Goal: Task Accomplishment & Management: Use online tool/utility

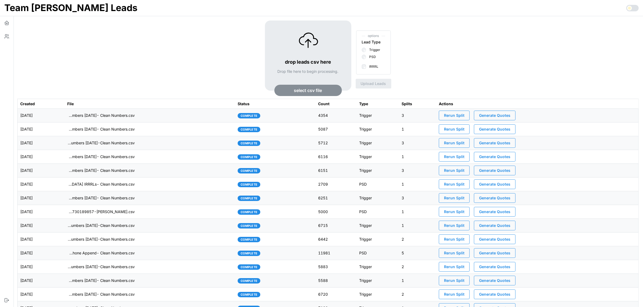
click at [309, 89] on span "select csv file" at bounding box center [308, 90] width 28 height 11
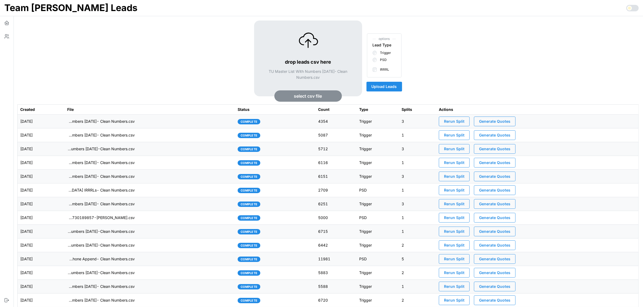
click at [392, 88] on span "Upload Leads" at bounding box center [384, 86] width 25 height 9
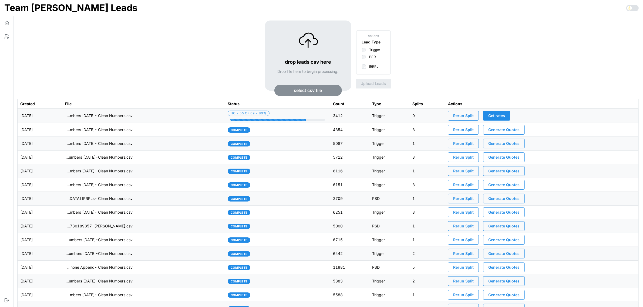
click at [167, 118] on td "imports/[PERSON_NAME]/1756479254704-TU Master List With Numbers [DATE]- Clean N…" at bounding box center [143, 116] width 163 height 14
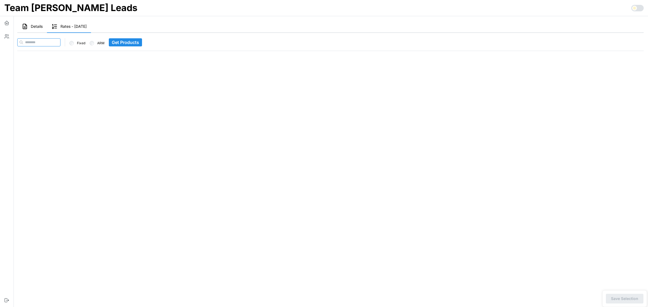
click at [55, 42] on input at bounding box center [38, 42] width 43 height 8
click at [60, 43] on input at bounding box center [38, 42] width 43 height 8
paste input "**********"
type input "**********"
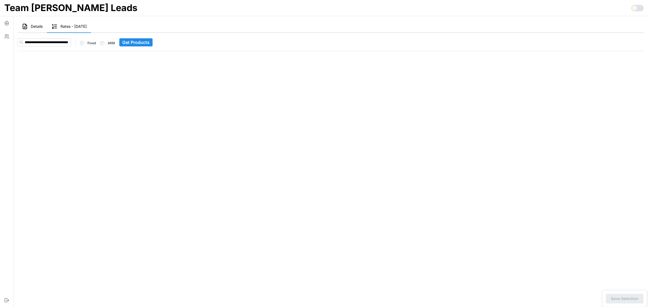
click at [130, 43] on span "Get Products" at bounding box center [135, 43] width 27 height 8
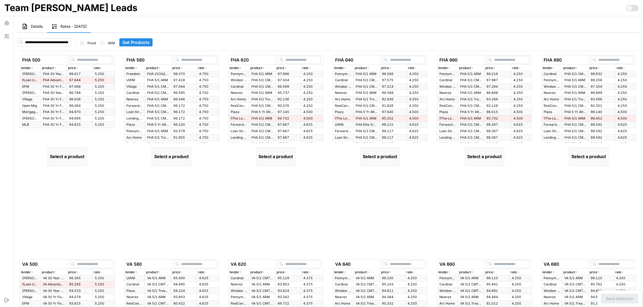
click at [79, 78] on td "97.844" at bounding box center [80, 80] width 26 height 6
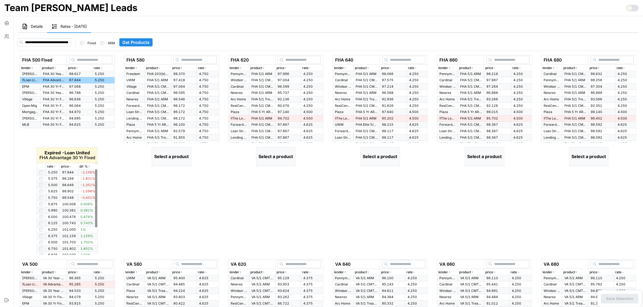
click at [53, 168] on icon "button" at bounding box center [54, 166] width 3 height 3
click at [52, 166] on p "rate" at bounding box center [50, 166] width 6 height 5
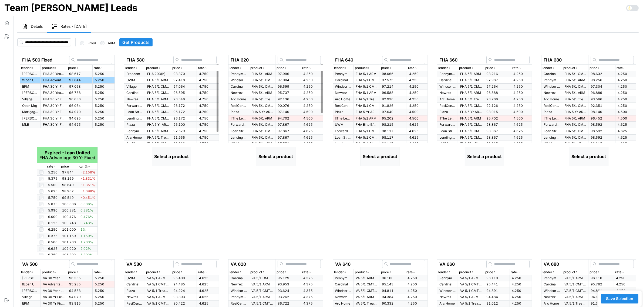
click at [203, 66] on p "rate" at bounding box center [201, 68] width 6 height 5
click at [158, 74] on p "FHA 203(b) 5/1 Treasury ARM" at bounding box center [158, 74] width 22 height 5
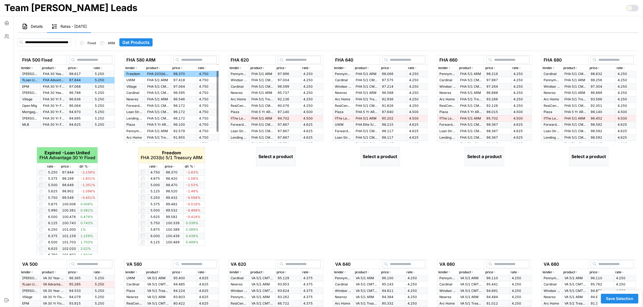
click at [154, 167] on p "rate" at bounding box center [152, 166] width 6 height 5
click at [143, 181] on td at bounding box center [143, 179] width 10 height 6
click at [308, 67] on icon "button" at bounding box center [309, 67] width 3 height 3
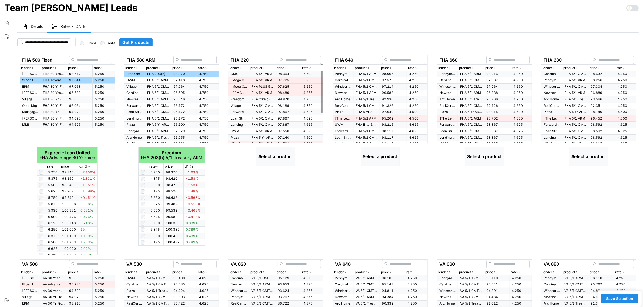
click at [308, 67] on icon "button" at bounding box center [309, 67] width 3 height 3
click at [278, 74] on span "97.996" at bounding box center [284, 74] width 12 height 4
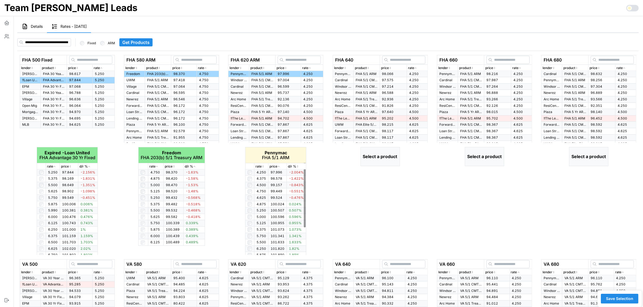
click at [264, 167] on icon "button" at bounding box center [263, 166] width 3 height 3
click at [249, 183] on td at bounding box center [249, 185] width 9 height 6
click at [414, 67] on p "rate" at bounding box center [411, 68] width 6 height 5
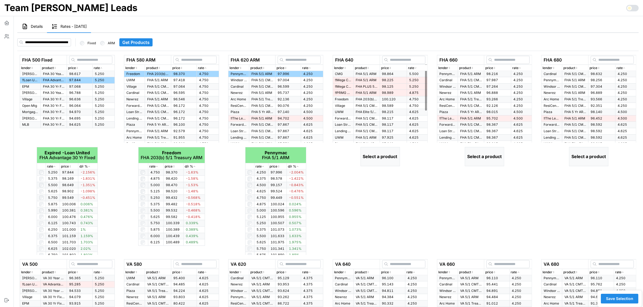
click at [414, 67] on p "rate" at bounding box center [411, 68] width 6 height 5
click at [364, 75] on p "FHA 5/1 ARM" at bounding box center [367, 74] width 22 height 5
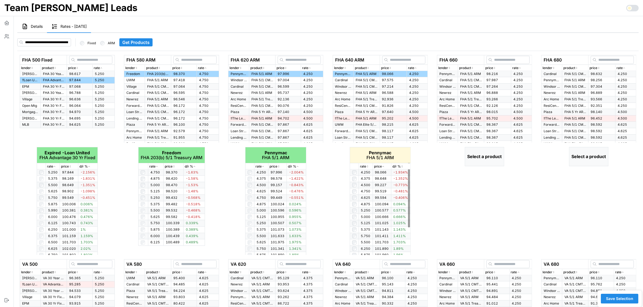
click at [369, 166] on icon "button" at bounding box center [367, 166] width 3 height 3
click at [519, 68] on icon "button" at bounding box center [519, 67] width 3 height 3
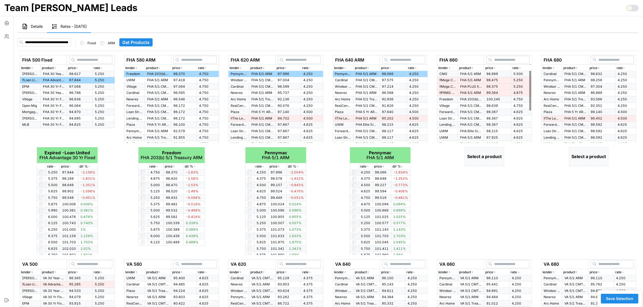
click at [519, 68] on icon "button" at bounding box center [519, 67] width 3 height 3
click at [460, 72] on p "FHA 5/1 ARM" at bounding box center [471, 74] width 22 height 5
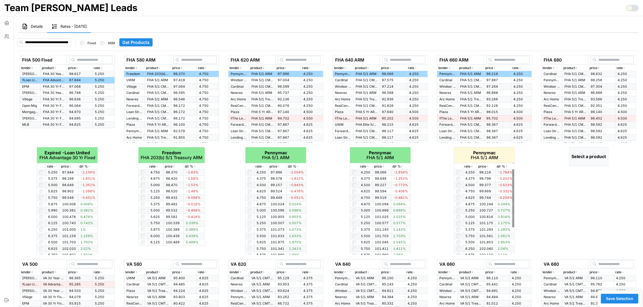
click at [470, 166] on p "rate" at bounding box center [467, 166] width 6 height 5
click at [625, 67] on icon "button" at bounding box center [624, 67] width 3 height 3
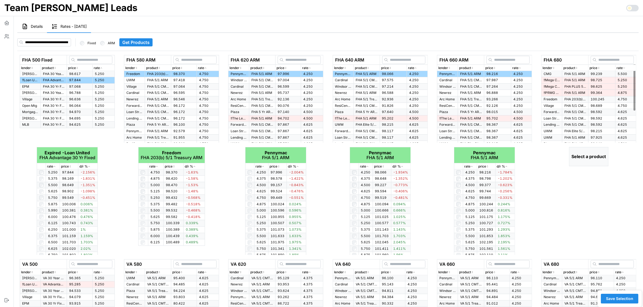
click at [625, 67] on icon "button" at bounding box center [624, 67] width 3 height 3
click at [566, 75] on p "FHA 5/1 CMT ARM" at bounding box center [575, 74] width 22 height 5
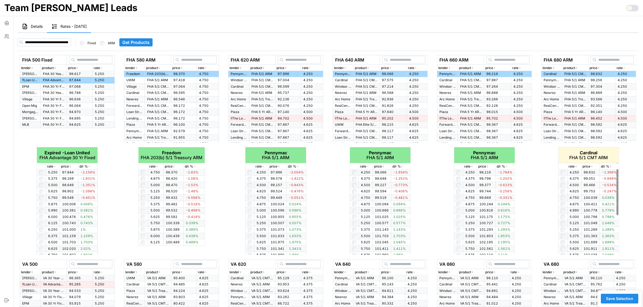
click at [577, 166] on icon "button" at bounding box center [576, 166] width 3 height 3
click at [577, 166] on icon "button" at bounding box center [575, 166] width 1 height 1
click at [577, 166] on icon "button" at bounding box center [576, 166] width 3 height 3
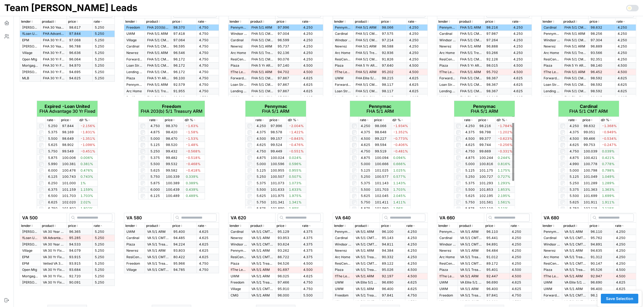
scroll to position [161, 0]
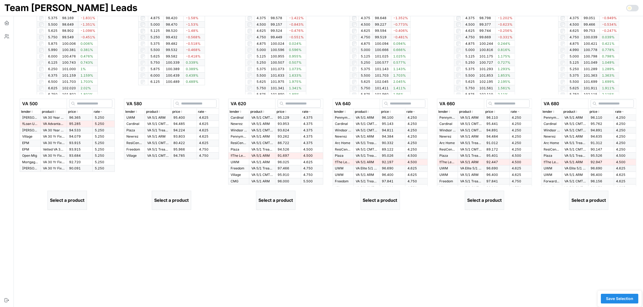
click at [104, 112] on div "rate" at bounding box center [104, 111] width 20 height 5
click at [58, 124] on p "VA Advantage 30 Yr Fixed" at bounding box center [54, 124] width 22 height 5
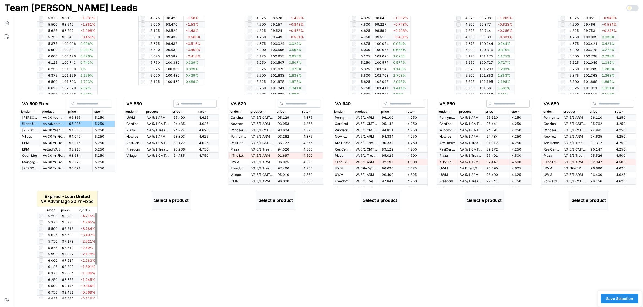
click at [54, 211] on icon "button" at bounding box center [54, 210] width 3 height 3
click at [55, 208] on div "rate" at bounding box center [53, 210] width 12 height 5
click at [204, 111] on icon "button" at bounding box center [205, 111] width 3 height 3
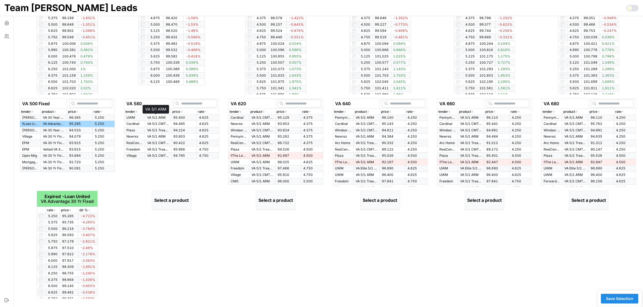
click at [166, 116] on p "VA 5/1 ARM" at bounding box center [158, 118] width 22 height 5
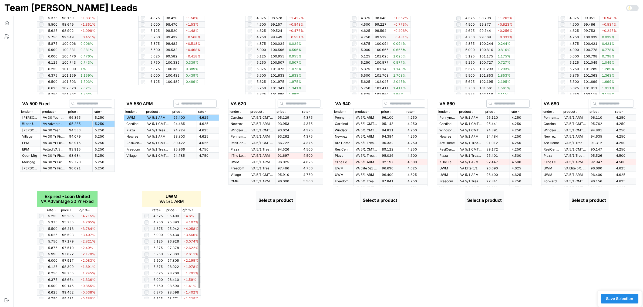
click at [161, 210] on icon "button" at bounding box center [160, 210] width 3 height 3
click at [159, 211] on icon "button" at bounding box center [160, 210] width 3 height 3
click at [309, 111] on icon "button" at bounding box center [309, 111] width 3 height 3
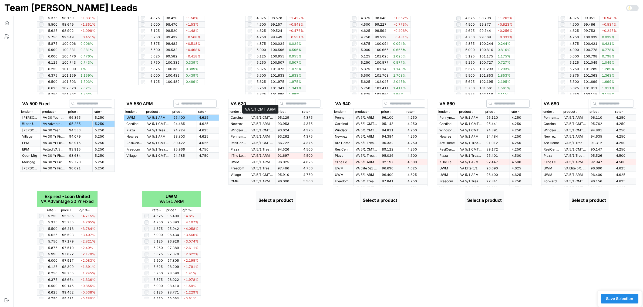
click at [263, 119] on p "VA 5/1 CMT ARM" at bounding box center [262, 118] width 22 height 5
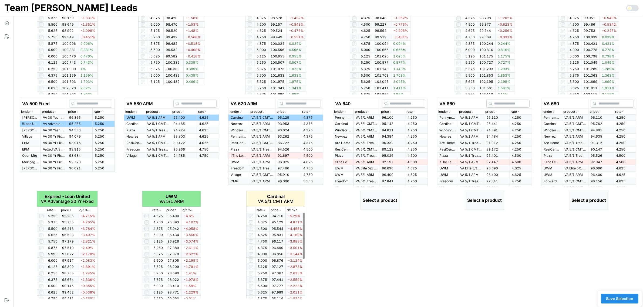
click at [262, 210] on p "rate" at bounding box center [260, 210] width 6 height 5
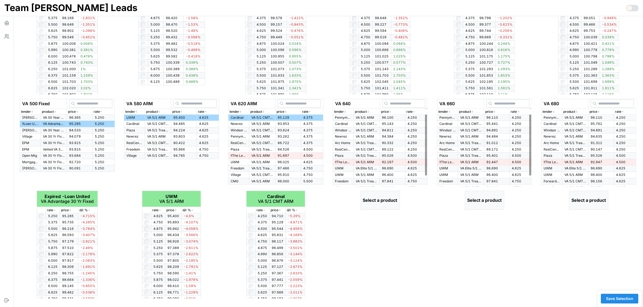
click at [413, 110] on icon "button" at bounding box center [414, 111] width 3 height 3
click at [359, 117] on p "VA 5/1 ARM" at bounding box center [367, 118] width 22 height 5
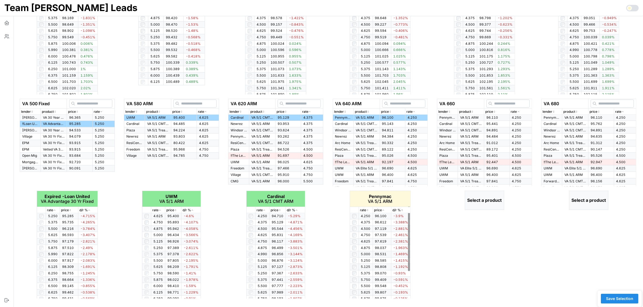
click at [367, 209] on icon "button" at bounding box center [367, 210] width 3 height 3
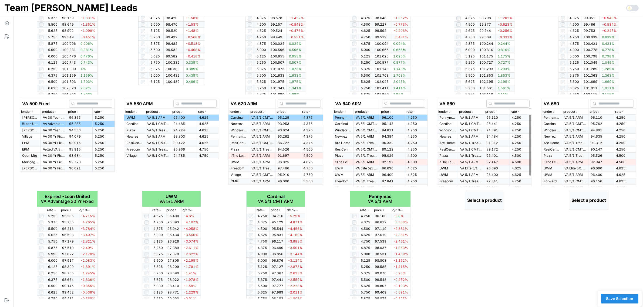
click at [517, 109] on div "rate" at bounding box center [521, 111] width 20 height 5
click at [517, 110] on div "rate" at bounding box center [521, 111] width 20 height 5
click at [446, 117] on p "Pennymac" at bounding box center [447, 118] width 16 height 5
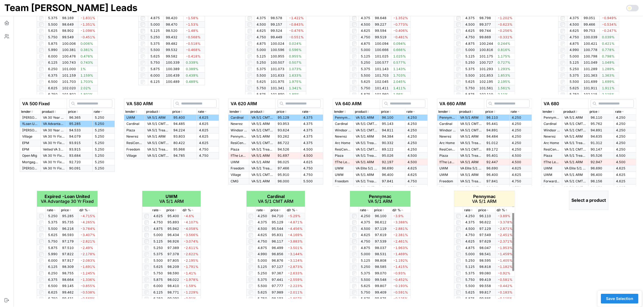
click at [469, 209] on p "rate" at bounding box center [467, 210] width 6 height 5
click at [470, 209] on p "rate" at bounding box center [467, 210] width 6 height 5
click at [456, 217] on div at bounding box center [458, 216] width 4 height 4
click at [622, 112] on icon "button" at bounding box center [622, 111] width 3 height 3
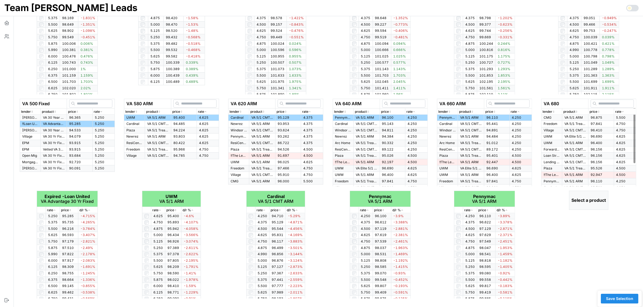
click at [622, 112] on icon "button" at bounding box center [622, 111] width 3 height 3
click at [566, 118] on p "VA 5/1 ARM" at bounding box center [575, 118] width 22 height 5
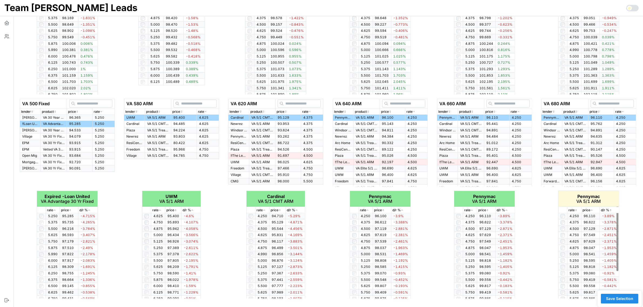
click at [574, 211] on p "rate" at bounding box center [571, 210] width 6 height 5
click at [624, 298] on span "Save Selection" at bounding box center [619, 298] width 27 height 9
click at [616, 299] on span "Save Selection" at bounding box center [619, 298] width 27 height 9
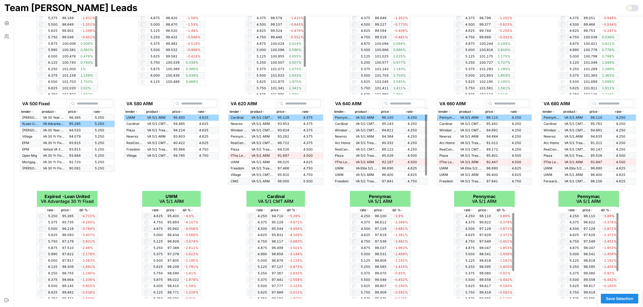
click at [617, 296] on span "Save Selection" at bounding box center [619, 298] width 27 height 9
click at [8, 26] on button "button" at bounding box center [7, 23] width 14 height 14
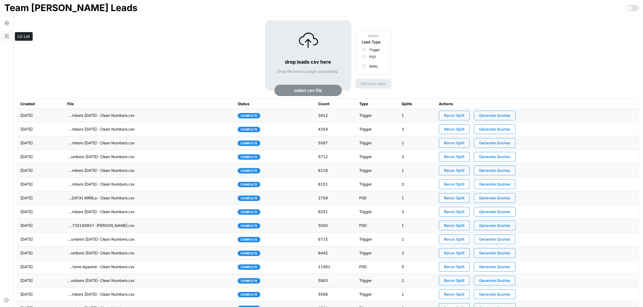
click at [8, 36] on icon "button" at bounding box center [8, 36] width 1 height 2
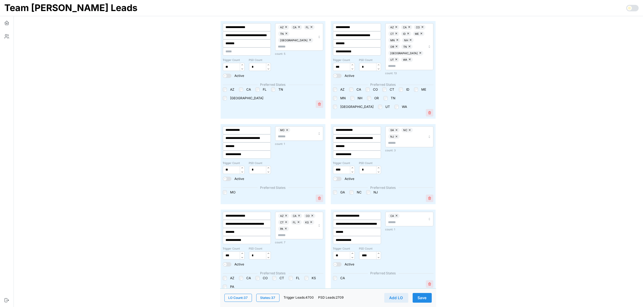
drag, startPoint x: 230, startPoint y: 179, endPoint x: 412, endPoint y: 272, distance: 204.3
click at [227, 179] on span at bounding box center [224, 178] width 3 height 3
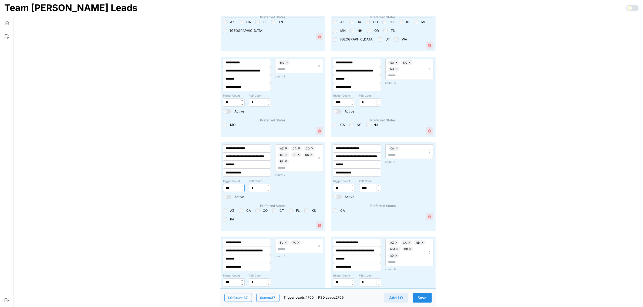
click at [231, 187] on input "***" at bounding box center [234, 188] width 22 height 8
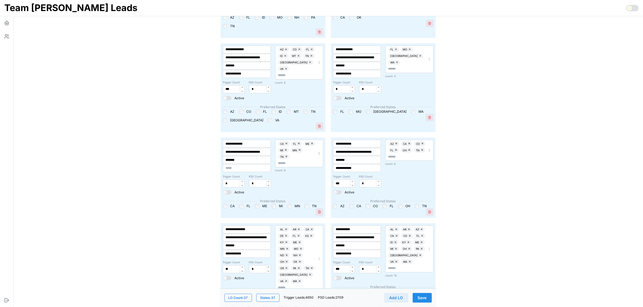
scroll to position [641, 0]
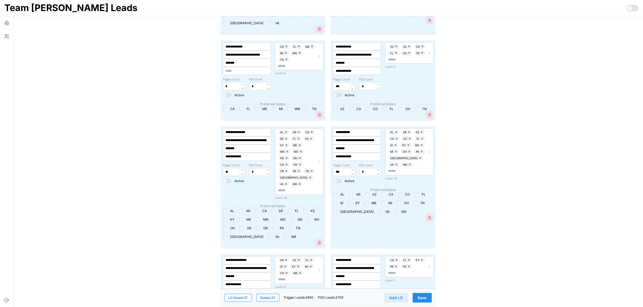
type input "***"
click at [341, 170] on input "***" at bounding box center [344, 172] width 22 height 8
type input "***"
click at [420, 295] on span "Save" at bounding box center [422, 298] width 9 height 9
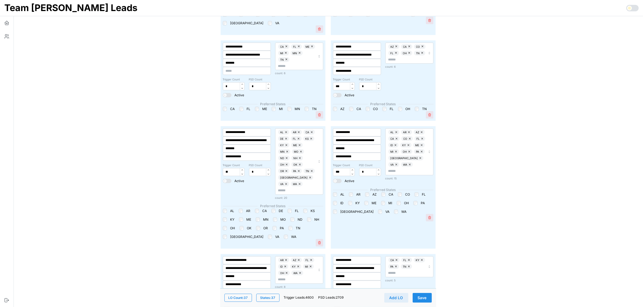
scroll to position [0, 0]
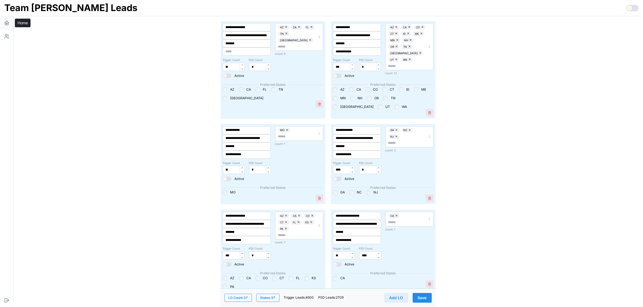
click at [7, 22] on icon "button" at bounding box center [6, 22] width 5 height 5
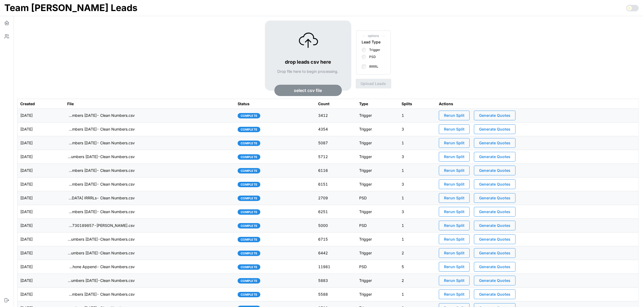
click at [462, 116] on span "Rerun Split" at bounding box center [454, 115] width 21 height 9
click at [6, 37] on icon "button" at bounding box center [6, 36] width 5 height 5
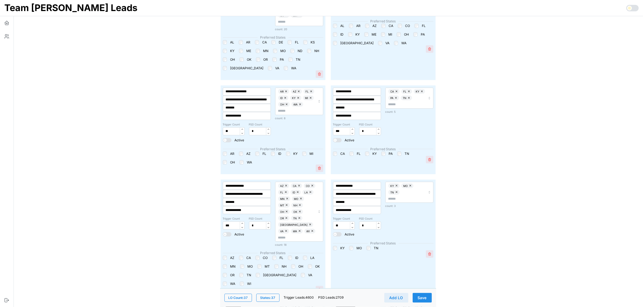
scroll to position [844, 0]
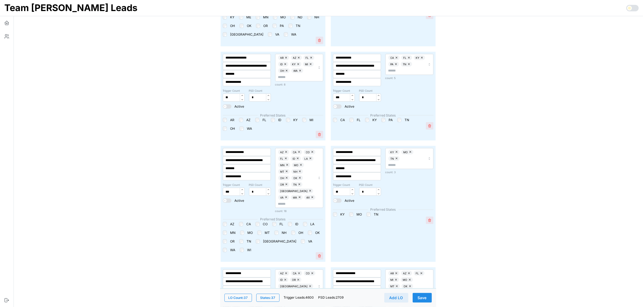
click at [423, 301] on span "Save" at bounding box center [422, 298] width 9 height 9
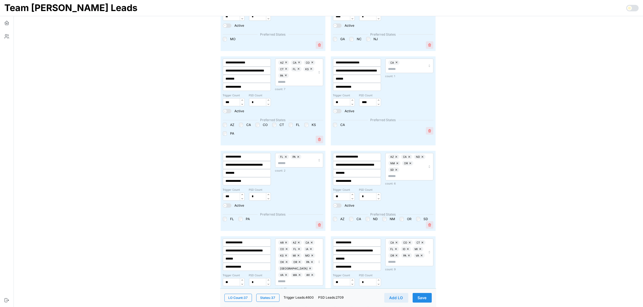
scroll to position [169, 0]
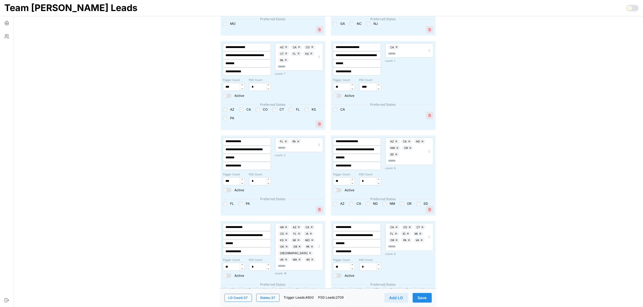
click at [427, 301] on button "Save" at bounding box center [422, 298] width 19 height 10
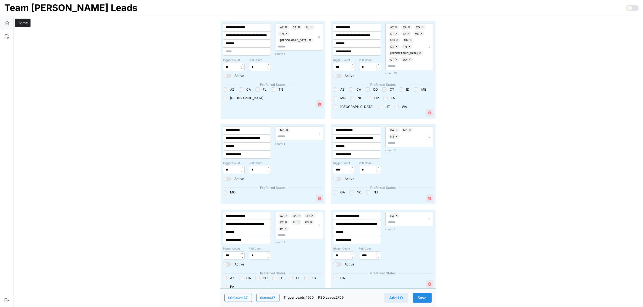
click at [6, 23] on icon "button" at bounding box center [6, 23] width 1 height 1
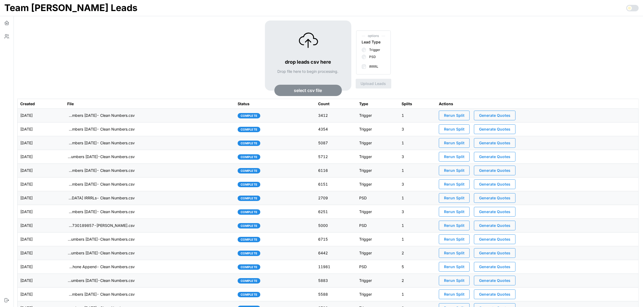
click at [464, 117] on span "Rerun Split" at bounding box center [454, 115] width 21 height 9
click at [5, 36] on icon "button" at bounding box center [6, 36] width 5 height 5
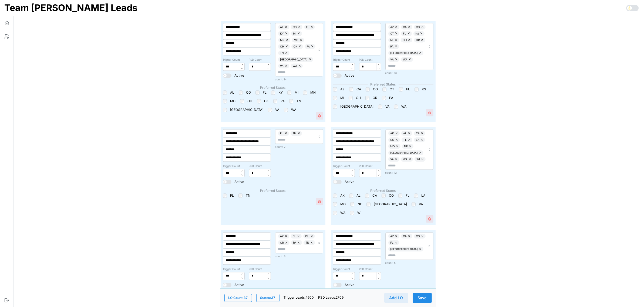
scroll to position [1485, 0]
click at [226, 169] on input "***" at bounding box center [234, 173] width 22 height 8
type input "**"
click at [425, 296] on span "Save" at bounding box center [422, 298] width 9 height 9
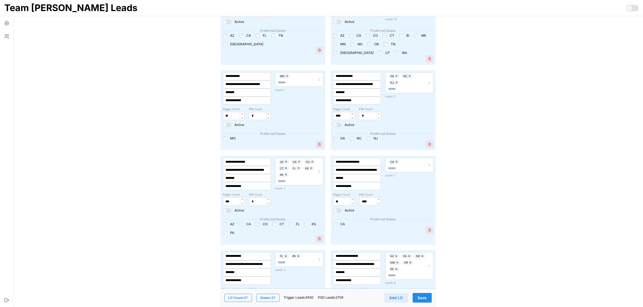
scroll to position [203, 0]
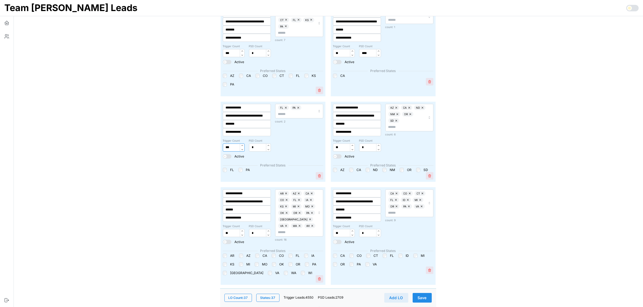
click at [230, 146] on input "***" at bounding box center [234, 148] width 22 height 8
type input "**"
click at [424, 296] on span "Save" at bounding box center [422, 298] width 9 height 9
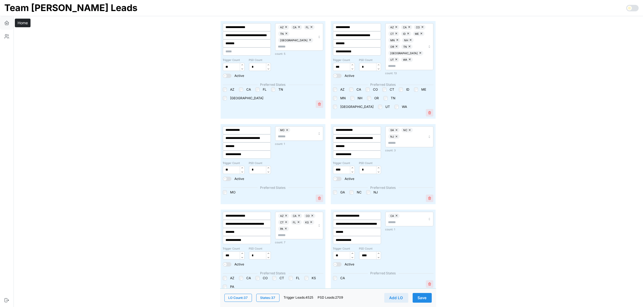
click at [8, 22] on icon "button" at bounding box center [6, 22] width 5 height 5
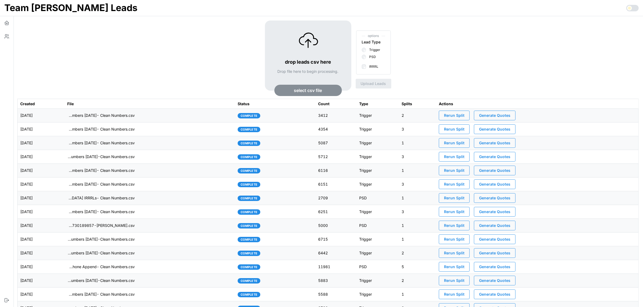
click at [464, 118] on span "Rerun Split" at bounding box center [454, 115] width 21 height 9
click at [8, 37] on icon "button" at bounding box center [6, 36] width 5 height 5
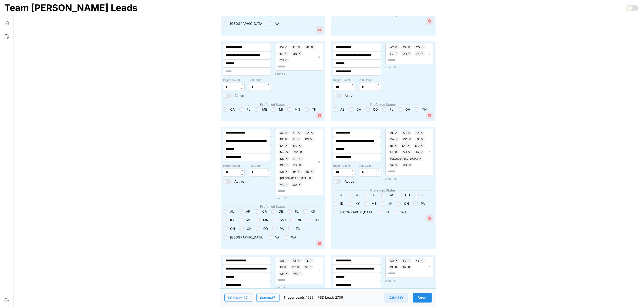
scroll to position [642, 0]
click at [420, 298] on span "Save" at bounding box center [422, 298] width 9 height 9
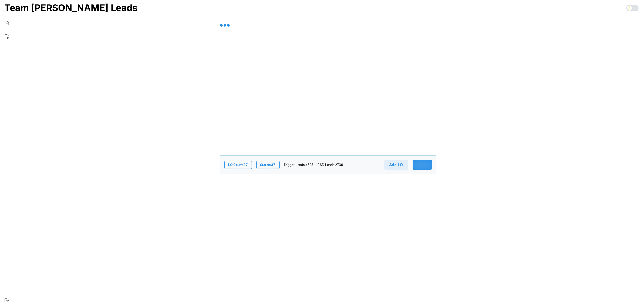
scroll to position [0, 0]
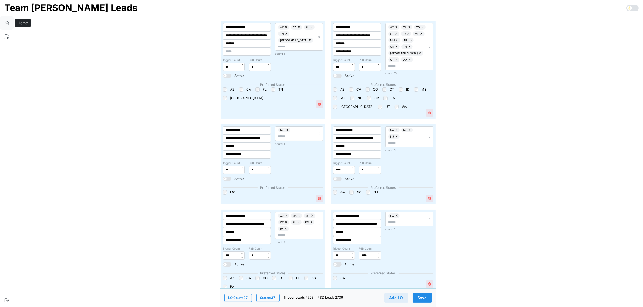
click at [6, 22] on icon "button" at bounding box center [6, 22] width 5 height 5
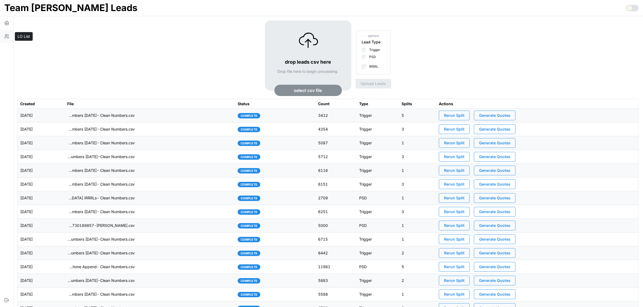
click at [7, 36] on icon "button" at bounding box center [6, 36] width 5 height 5
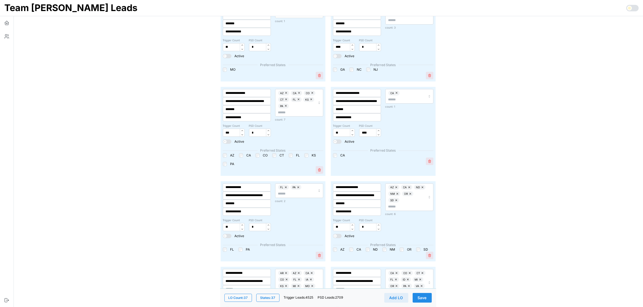
scroll to position [135, 0]
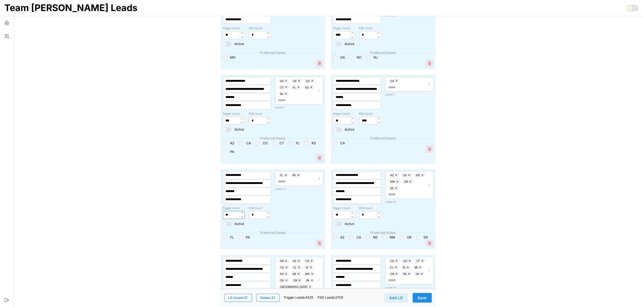
click at [230, 211] on input "**" at bounding box center [234, 215] width 22 height 8
type input "**"
click at [426, 302] on span "Save" at bounding box center [422, 298] width 9 height 9
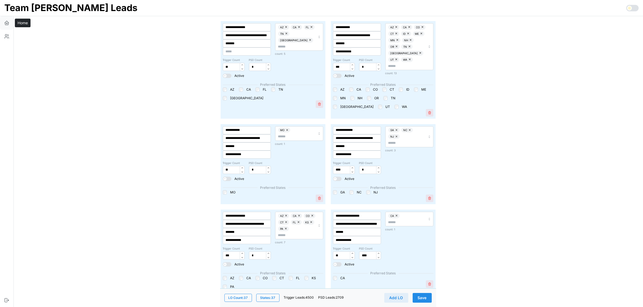
click at [7, 22] on icon "button" at bounding box center [7, 22] width 4 height 2
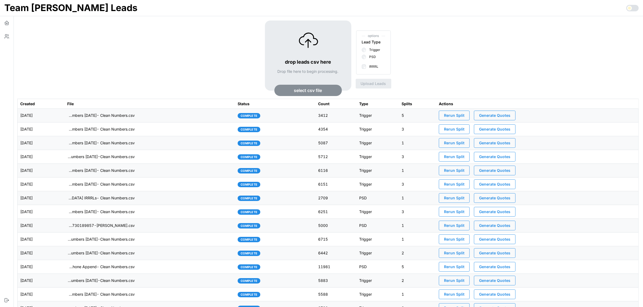
click at [464, 118] on span "Rerun Split" at bounding box center [454, 115] width 21 height 9
click at [5, 37] on icon "button" at bounding box center [6, 36] width 5 height 5
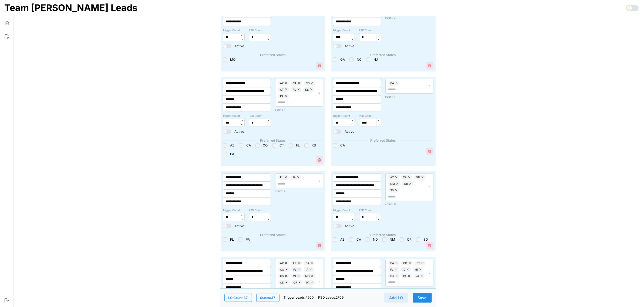
scroll to position [135, 0]
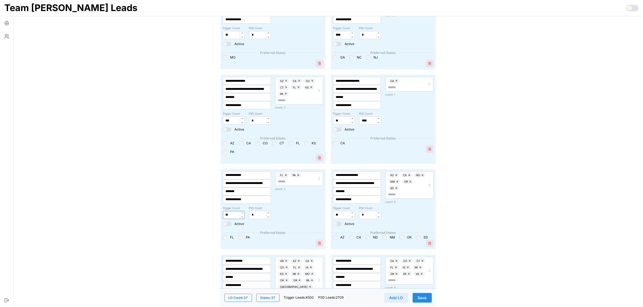
drag, startPoint x: 234, startPoint y: 213, endPoint x: 203, endPoint y: 216, distance: 30.7
type input "**"
click at [427, 297] on button "Save" at bounding box center [422, 298] width 19 height 10
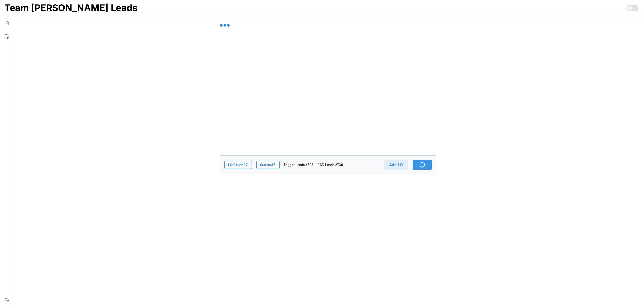
scroll to position [0, 0]
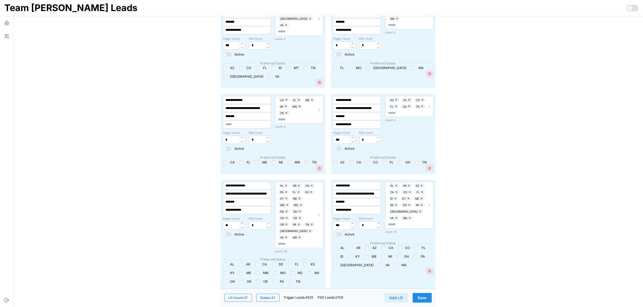
scroll to position [641, 0]
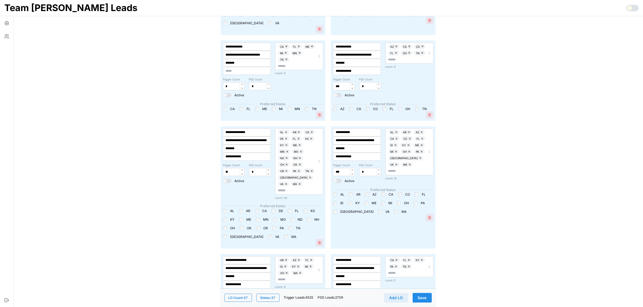
click at [427, 300] on button "Save" at bounding box center [422, 298] width 19 height 10
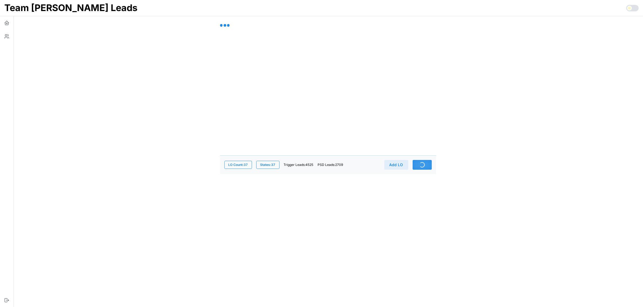
scroll to position [0, 0]
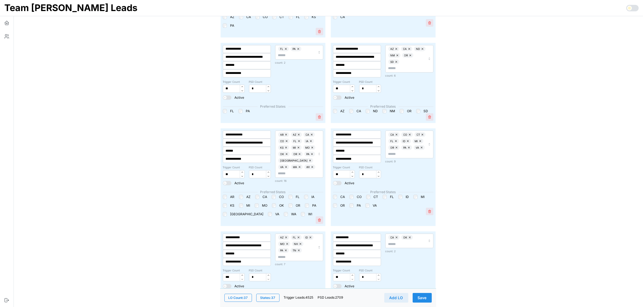
click at [426, 300] on span "Save" at bounding box center [422, 298] width 9 height 9
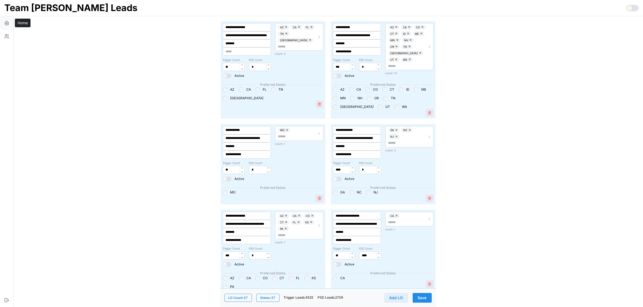
click at [10, 23] on button "button" at bounding box center [7, 23] width 14 height 14
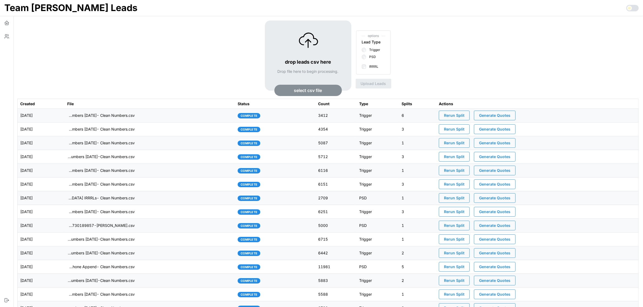
click at [459, 116] on span "Rerun Split" at bounding box center [454, 115] width 21 height 9
click at [4, 38] on icon "button" at bounding box center [6, 36] width 5 height 5
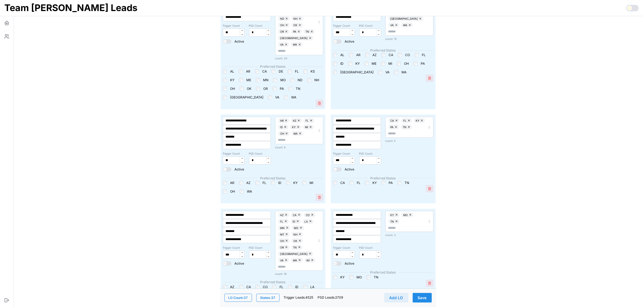
scroll to position [675, 0]
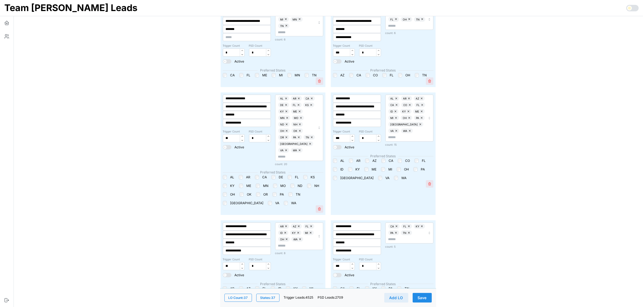
click at [587, 177] on main "**********" at bounding box center [326, 284] width 634 height 1918
click at [495, 80] on main "**********" at bounding box center [326, 284] width 634 height 1918
click at [420, 299] on span "Save" at bounding box center [422, 298] width 9 height 9
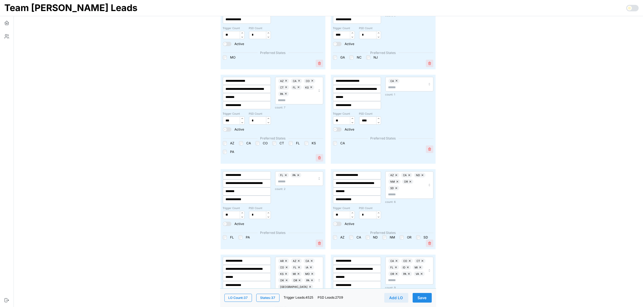
scroll to position [313, 0]
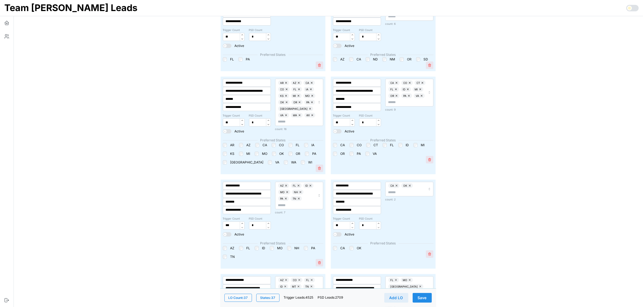
click at [425, 295] on span "Save" at bounding box center [422, 298] width 9 height 9
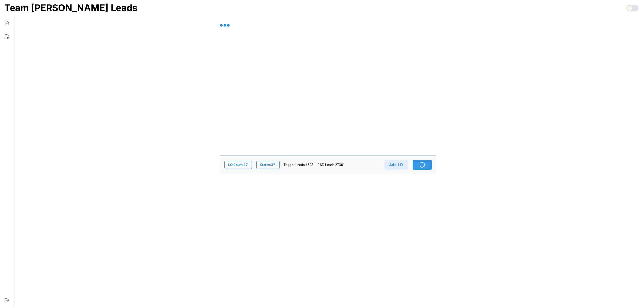
scroll to position [0, 0]
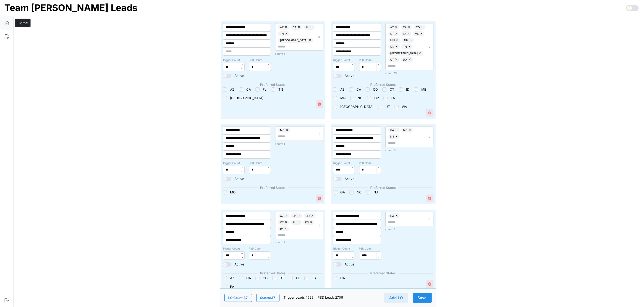
click at [8, 24] on icon "button" at bounding box center [6, 24] width 3 height 2
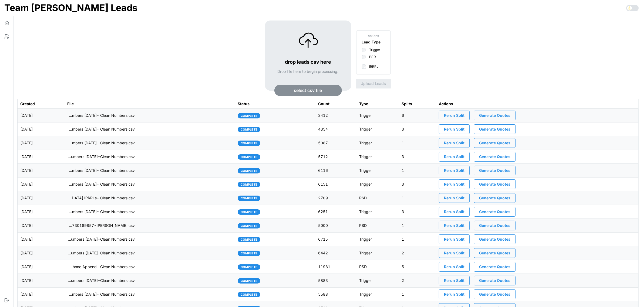
click at [464, 113] on span "Rerun Split" at bounding box center [454, 115] width 21 height 9
click at [8, 37] on icon "button" at bounding box center [8, 37] width 1 height 1
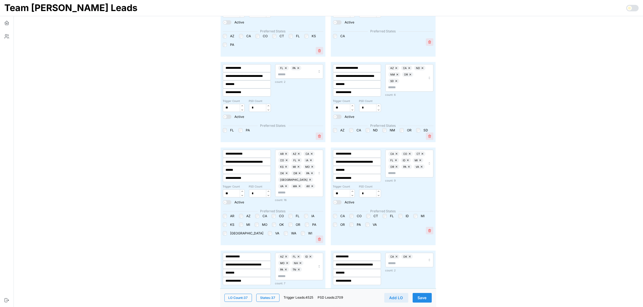
scroll to position [620, 0]
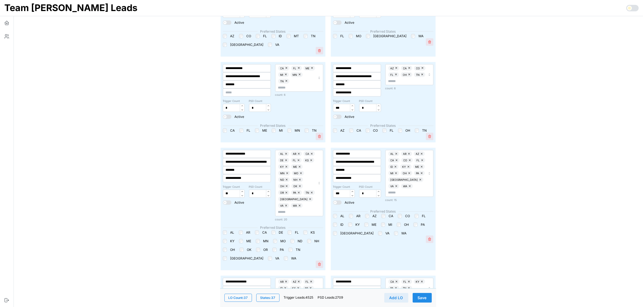
click at [426, 299] on span "Save" at bounding box center [422, 298] width 9 height 9
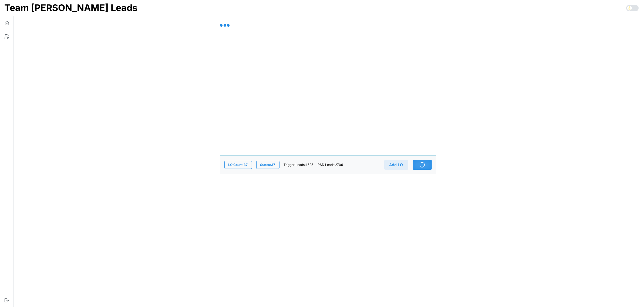
scroll to position [0, 0]
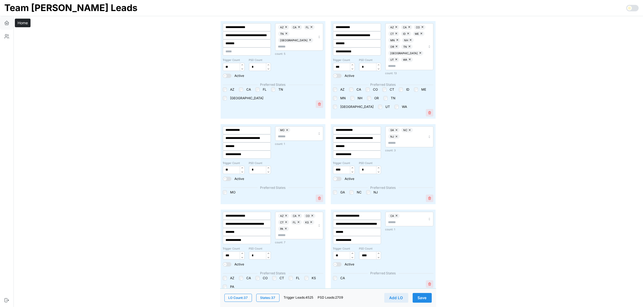
click at [7, 22] on icon "button" at bounding box center [6, 22] width 5 height 5
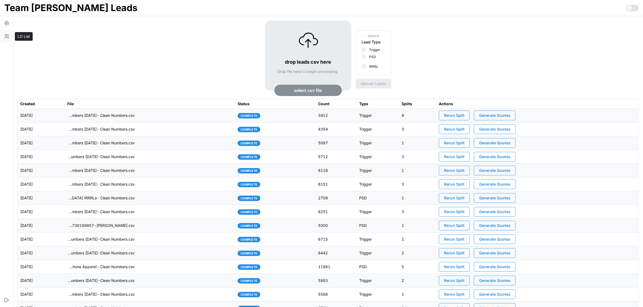
click at [8, 35] on icon "button" at bounding box center [6, 36] width 5 height 5
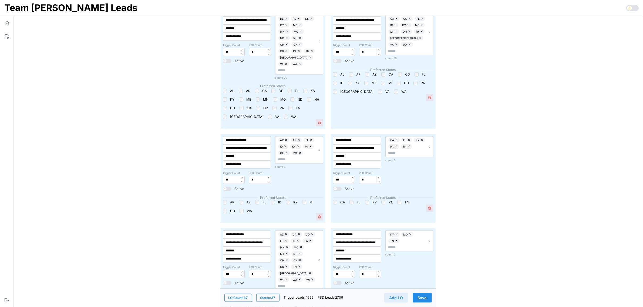
scroll to position [709, 0]
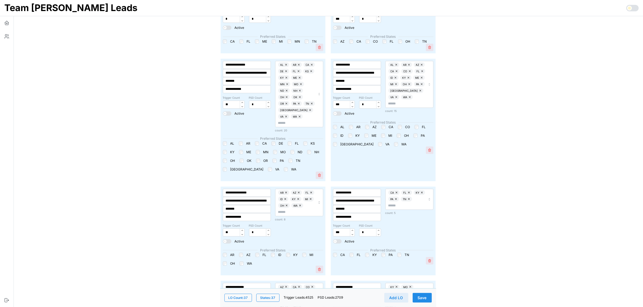
click at [430, 300] on button "Save" at bounding box center [422, 298] width 19 height 10
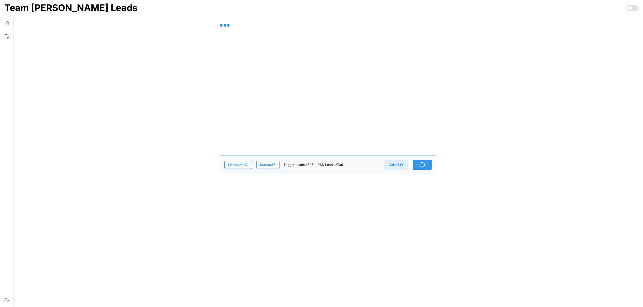
scroll to position [0, 0]
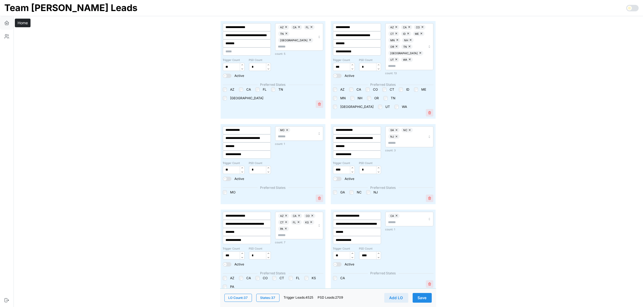
click at [5, 21] on icon "button" at bounding box center [6, 22] width 5 height 5
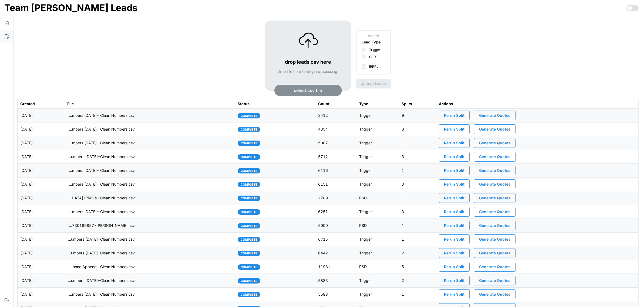
click at [8, 36] on icon "button" at bounding box center [8, 36] width 1 height 2
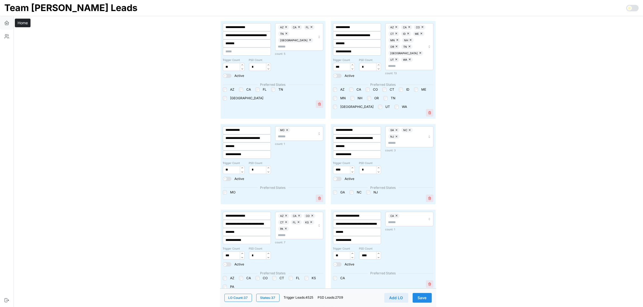
click at [4, 25] on button "button" at bounding box center [7, 23] width 14 height 14
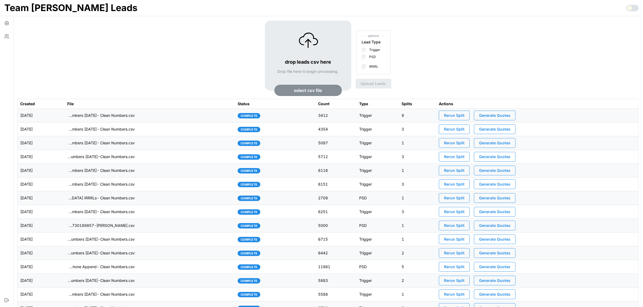
click at [464, 115] on span "Rerun Split" at bounding box center [454, 115] width 21 height 9
click at [5, 40] on button "button" at bounding box center [7, 37] width 14 height 14
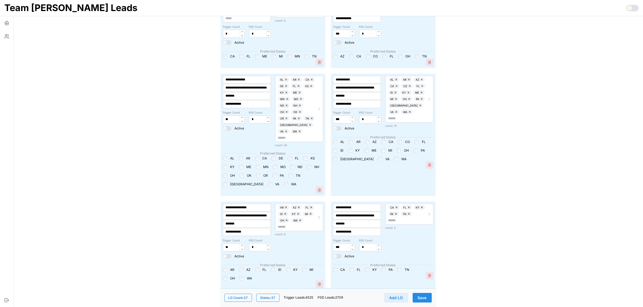
scroll to position [743, 0]
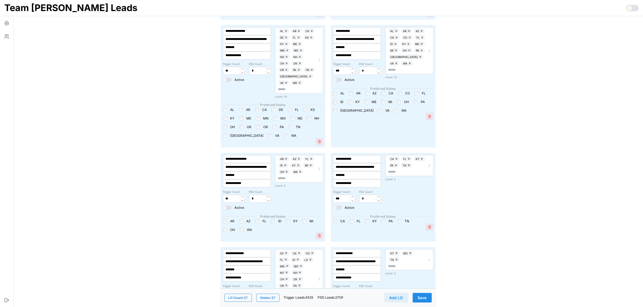
click at [425, 300] on span "Save" at bounding box center [422, 298] width 9 height 9
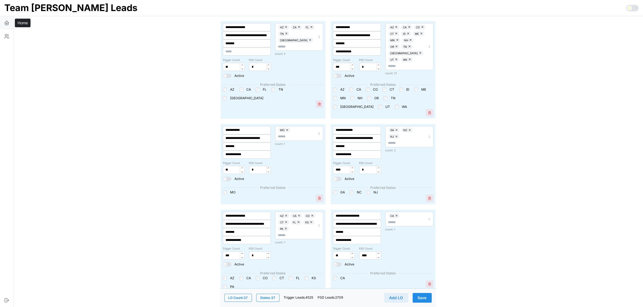
click at [10, 22] on button "button" at bounding box center [7, 23] width 14 height 14
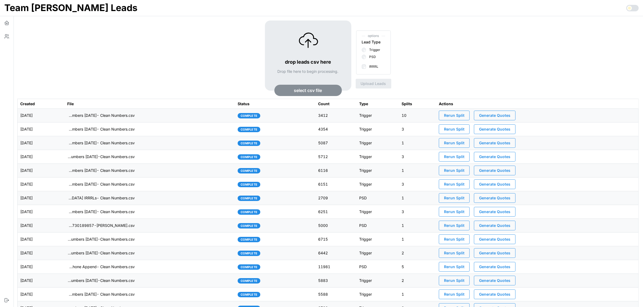
drag, startPoint x: 95, startPoint y: 66, endPoint x: 91, endPoint y: 66, distance: 4.3
click at [95, 66] on div "drop leads csv here Drop file here to begin processing. select csv file options…" at bounding box center [327, 60] width 621 height 78
click at [470, 115] on button "Rerun Split" at bounding box center [454, 116] width 31 height 10
click at [9, 36] on button "button" at bounding box center [7, 37] width 14 height 14
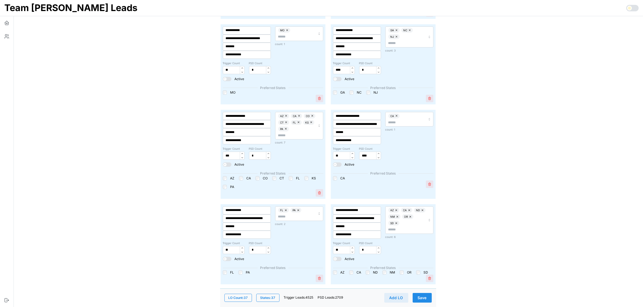
scroll to position [135, 0]
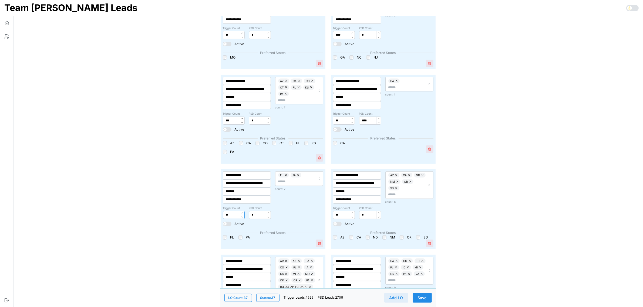
click at [230, 215] on input "**" at bounding box center [234, 215] width 22 height 8
type input "**"
click at [420, 296] on span "Save" at bounding box center [422, 298] width 9 height 9
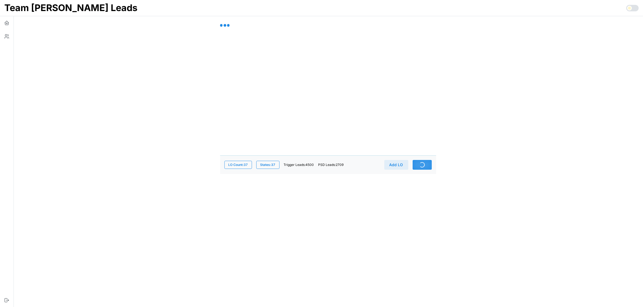
scroll to position [0, 0]
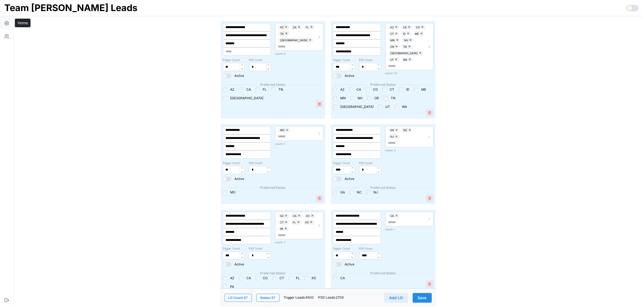
click at [5, 23] on icon "button" at bounding box center [6, 24] width 3 height 2
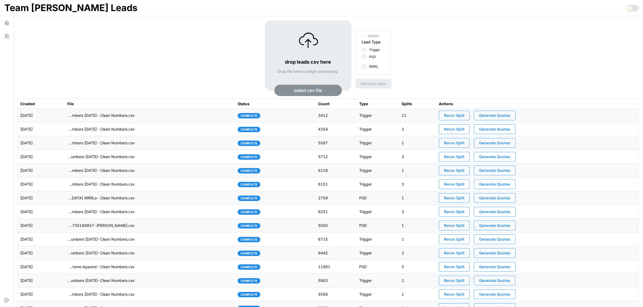
click at [463, 116] on span "Rerun Split" at bounding box center [454, 115] width 21 height 9
click at [3, 36] on button "button" at bounding box center [7, 37] width 14 height 14
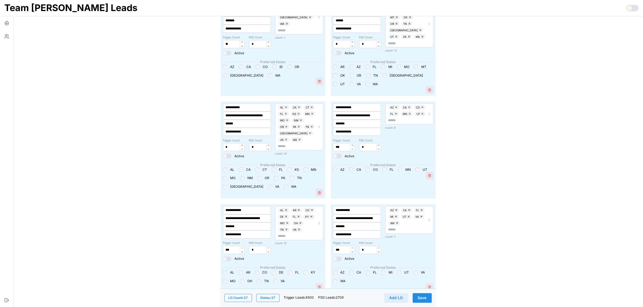
scroll to position [1114, 0]
click at [224, 270] on div "AL AR CO DE FL [GEOGRAPHIC_DATA] [GEOGRAPHIC_DATA] [GEOGRAPHIC_DATA] [GEOGRAPHI…" at bounding box center [273, 276] width 100 height 13
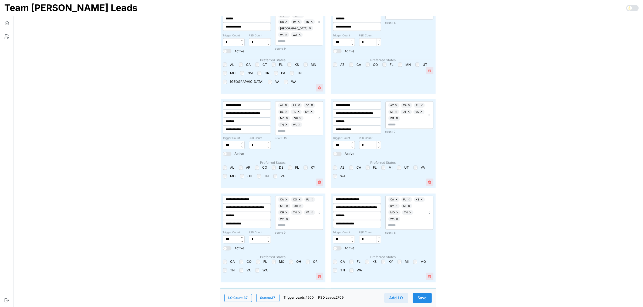
scroll to position [1215, 0]
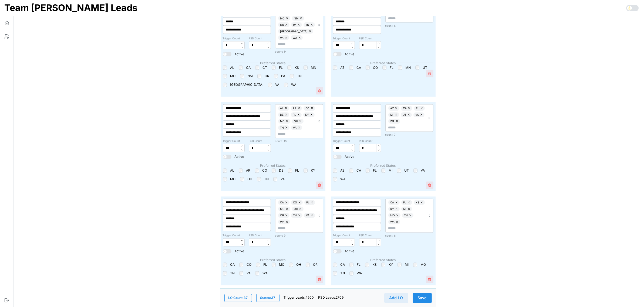
click at [424, 299] on span "Save" at bounding box center [422, 298] width 9 height 9
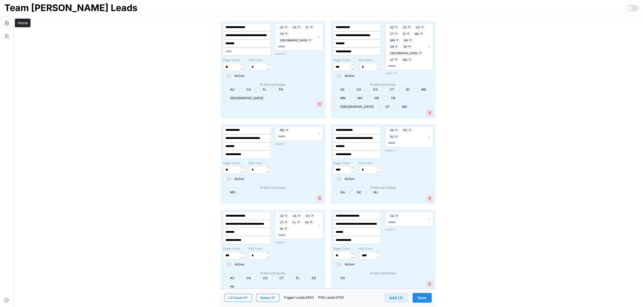
click at [8, 24] on icon "button" at bounding box center [6, 22] width 5 height 5
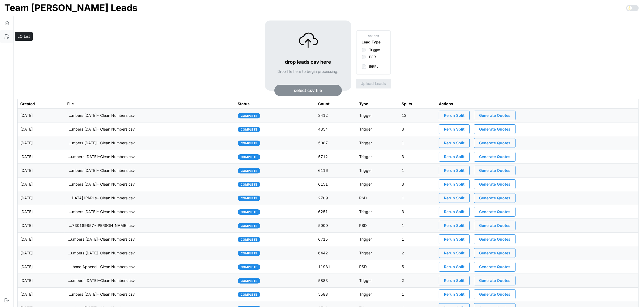
click at [9, 35] on button "button" at bounding box center [7, 37] width 14 height 14
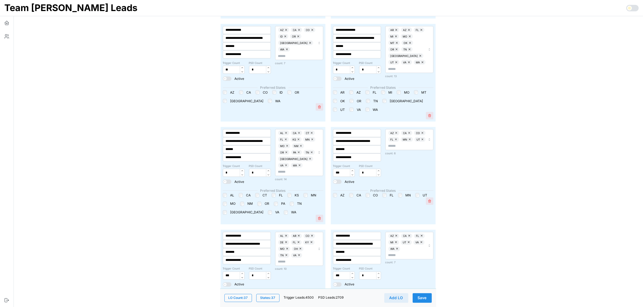
scroll to position [1114, 0]
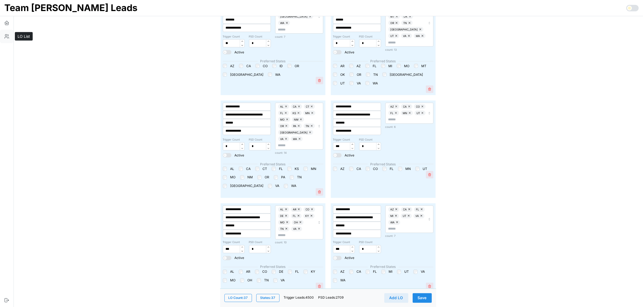
click at [6, 35] on icon "button" at bounding box center [6, 36] width 5 height 5
click at [423, 299] on span "Save" at bounding box center [422, 298] width 9 height 9
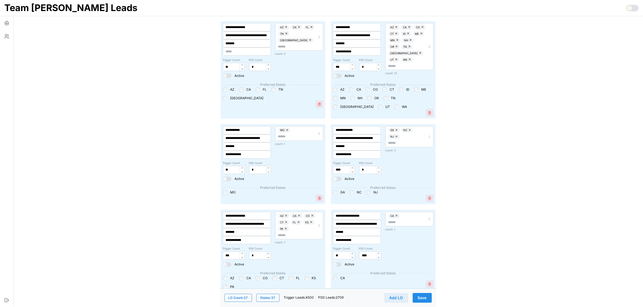
click at [427, 296] on button "Save" at bounding box center [422, 298] width 19 height 10
click at [426, 297] on span "Save" at bounding box center [422, 298] width 9 height 9
click at [430, 295] on button "Save" at bounding box center [422, 298] width 19 height 10
click at [5, 23] on icon "button" at bounding box center [6, 22] width 5 height 5
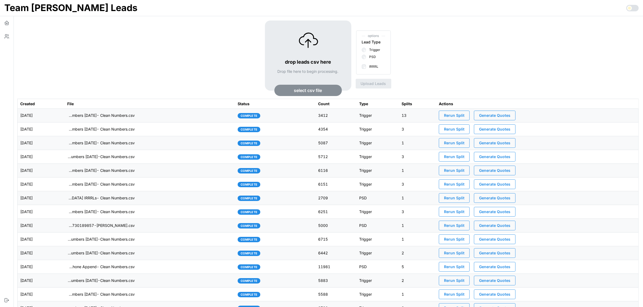
click at [510, 116] on span "Generate Quotes" at bounding box center [494, 115] width 31 height 9
click at [65, 115] on td "[DATE]" at bounding box center [41, 116] width 47 height 14
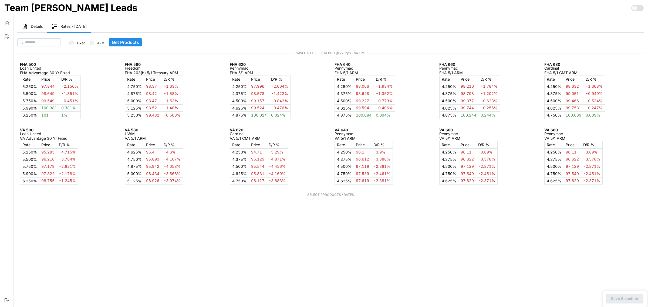
click at [37, 27] on span "Details" at bounding box center [37, 27] width 12 height 4
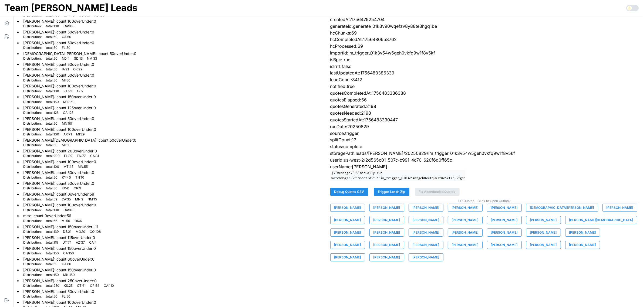
scroll to position [76, 0]
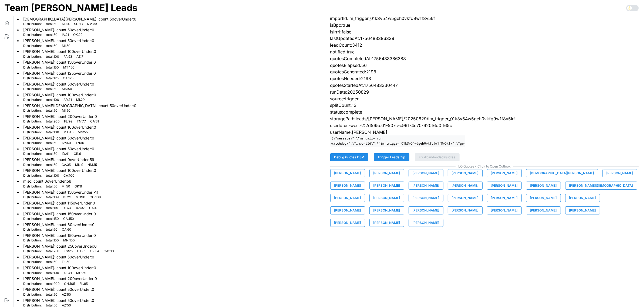
click at [413, 190] on span "[PERSON_NAME]" at bounding box center [426, 186] width 27 height 8
click at [352, 177] on span "[PERSON_NAME]" at bounding box center [347, 174] width 27 height 8
click at [386, 177] on span "[PERSON_NAME]" at bounding box center [386, 174] width 27 height 8
click at [414, 177] on span "[PERSON_NAME]" at bounding box center [426, 174] width 27 height 8
click at [452, 177] on span "[PERSON_NAME]" at bounding box center [465, 174] width 27 height 8
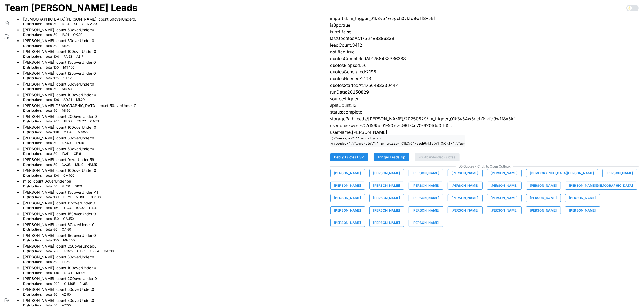
click at [500, 177] on span "[PERSON_NAME]" at bounding box center [504, 174] width 27 height 8
click at [530, 177] on span "[DEMOGRAPHIC_DATA][PERSON_NAME]" at bounding box center [562, 174] width 64 height 8
click at [607, 177] on span "[PERSON_NAME]" at bounding box center [620, 174] width 27 height 8
click at [361, 182] on span "[PERSON_NAME]" at bounding box center [347, 186] width 27 height 8
drag, startPoint x: 343, startPoint y: 191, endPoint x: 333, endPoint y: 192, distance: 10.3
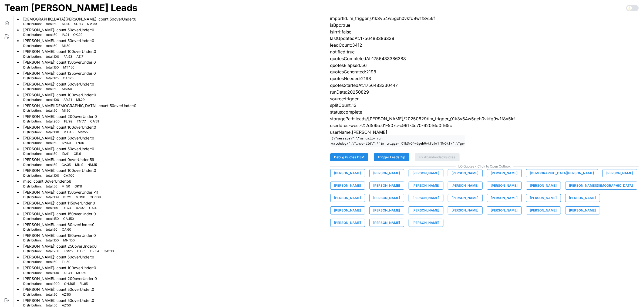
click at [373, 190] on span "[PERSON_NAME]" at bounding box center [386, 186] width 27 height 8
click at [413, 189] on span "[PERSON_NAME]" at bounding box center [426, 186] width 27 height 8
click at [452, 188] on span "[PERSON_NAME]" at bounding box center [465, 186] width 27 height 8
click at [491, 190] on span "[PERSON_NAME]" at bounding box center [504, 186] width 27 height 8
click at [530, 190] on span "[PERSON_NAME]" at bounding box center [543, 186] width 27 height 8
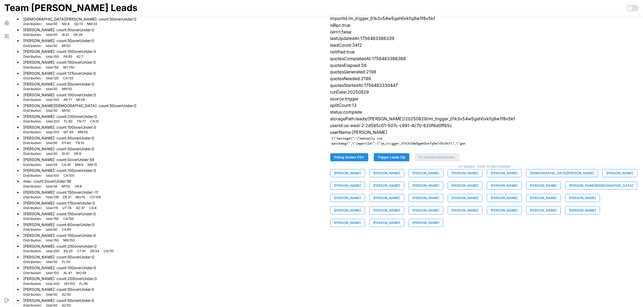
click at [569, 190] on span "[PERSON_NAME][DEMOGRAPHIC_DATA]" at bounding box center [601, 186] width 64 height 8
click at [361, 194] on span "[PERSON_NAME]" at bounding box center [347, 198] width 27 height 8
click at [400, 194] on span "[PERSON_NAME]" at bounding box center [386, 198] width 27 height 8
click at [439, 194] on span "[PERSON_NAME]" at bounding box center [426, 198] width 27 height 8
click at [452, 201] on span "[PERSON_NAME]" at bounding box center [465, 198] width 27 height 8
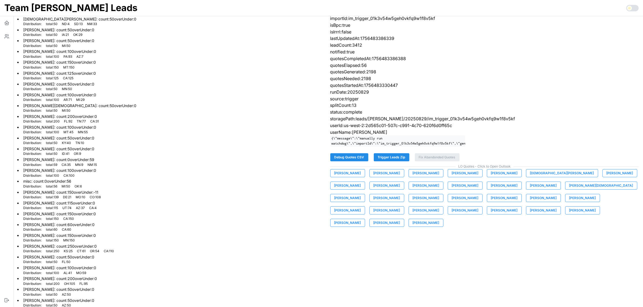
click at [530, 202] on span "[PERSON_NAME]" at bounding box center [543, 198] width 27 height 8
click at [569, 202] on span "[PERSON_NAME]" at bounding box center [582, 198] width 27 height 8
click at [361, 207] on span "[PERSON_NAME]" at bounding box center [347, 211] width 27 height 8
click at [400, 207] on span "[PERSON_NAME]" at bounding box center [386, 211] width 27 height 8
click at [439, 207] on span "[PERSON_NAME]" at bounding box center [426, 211] width 27 height 8
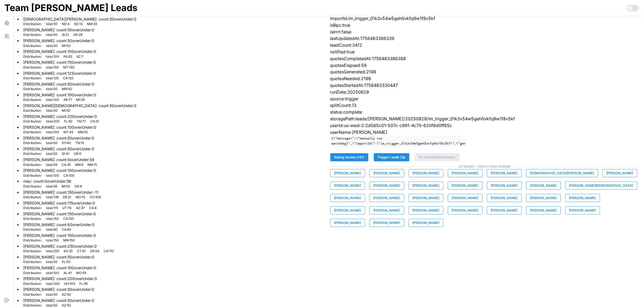
click at [479, 207] on span "[PERSON_NAME]" at bounding box center [465, 211] width 27 height 8
click at [491, 214] on span "[PERSON_NAME]" at bounding box center [504, 211] width 27 height 8
click at [530, 214] on span "[PERSON_NAME]" at bounding box center [543, 211] width 27 height 8
click at [569, 214] on span "Terry Roberts" at bounding box center [582, 211] width 27 height 8
click at [361, 219] on span "Tim Snow" at bounding box center [347, 223] width 27 height 8
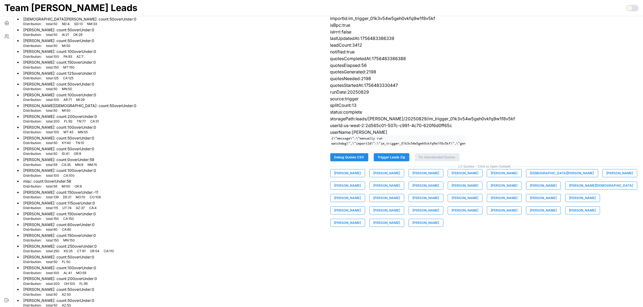
click at [400, 219] on span "Tyler Warrick" at bounding box center [386, 223] width 27 height 8
click at [439, 219] on span "Zach Taylor" at bounding box center [426, 223] width 27 height 8
